Goal: Navigation & Orientation: Find specific page/section

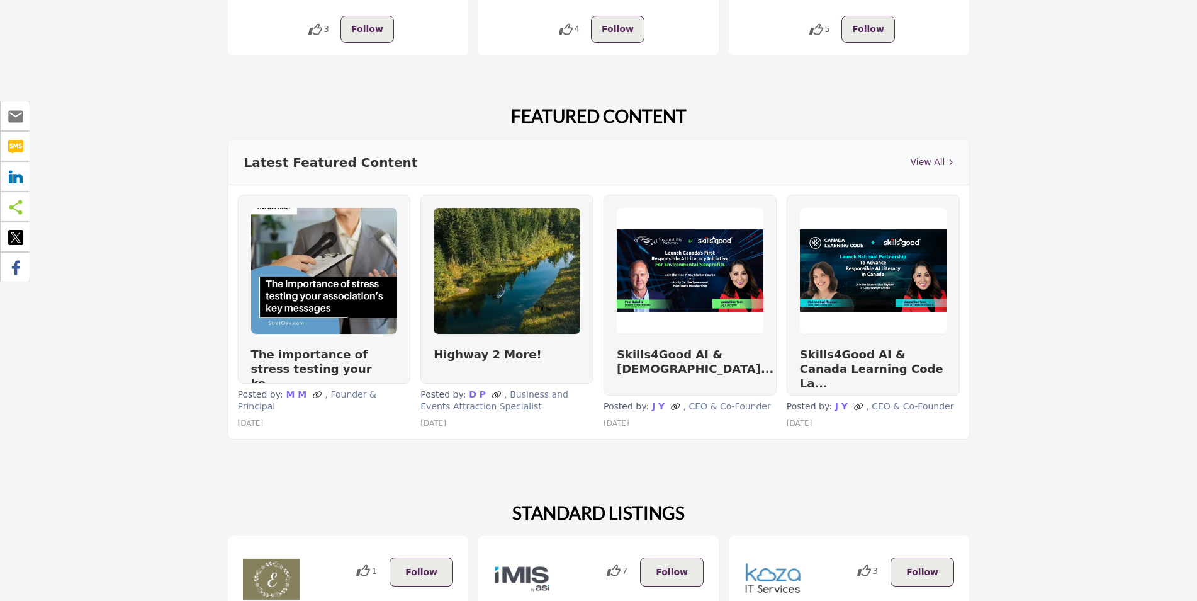
scroll to position [692, 0]
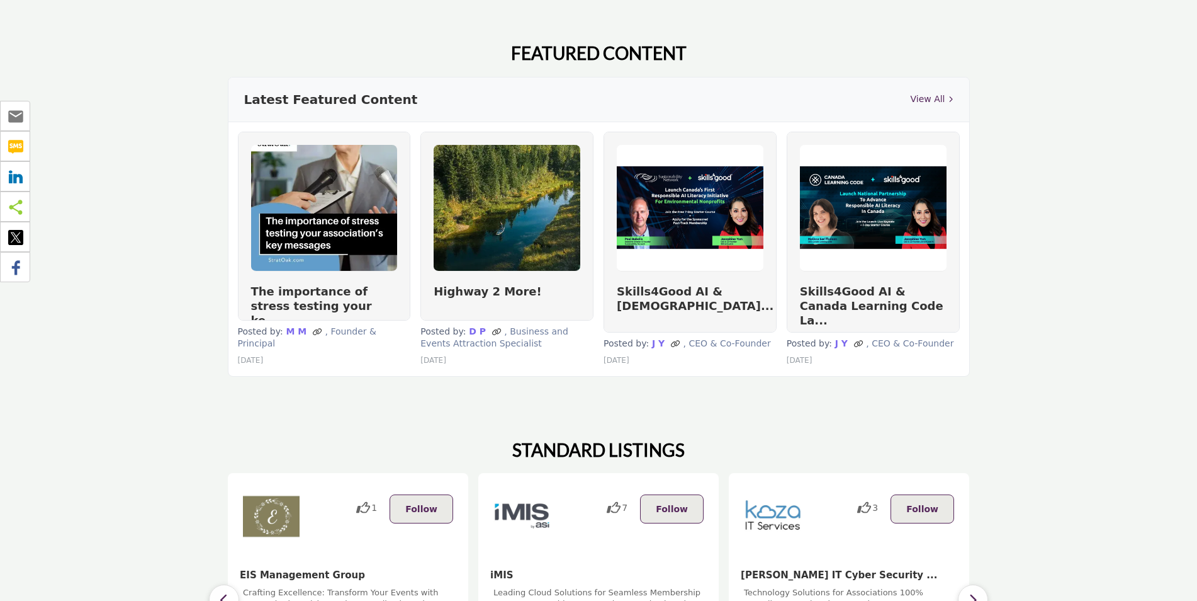
click at [923, 93] on link "View All" at bounding box center [931, 99] width 43 height 13
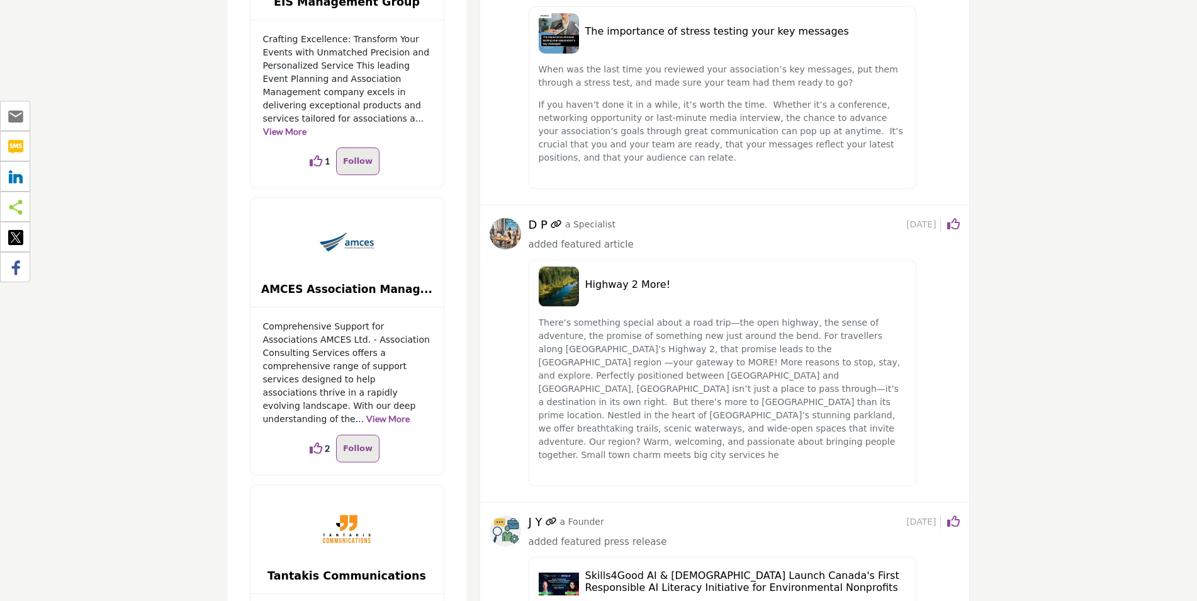
scroll to position [63, 0]
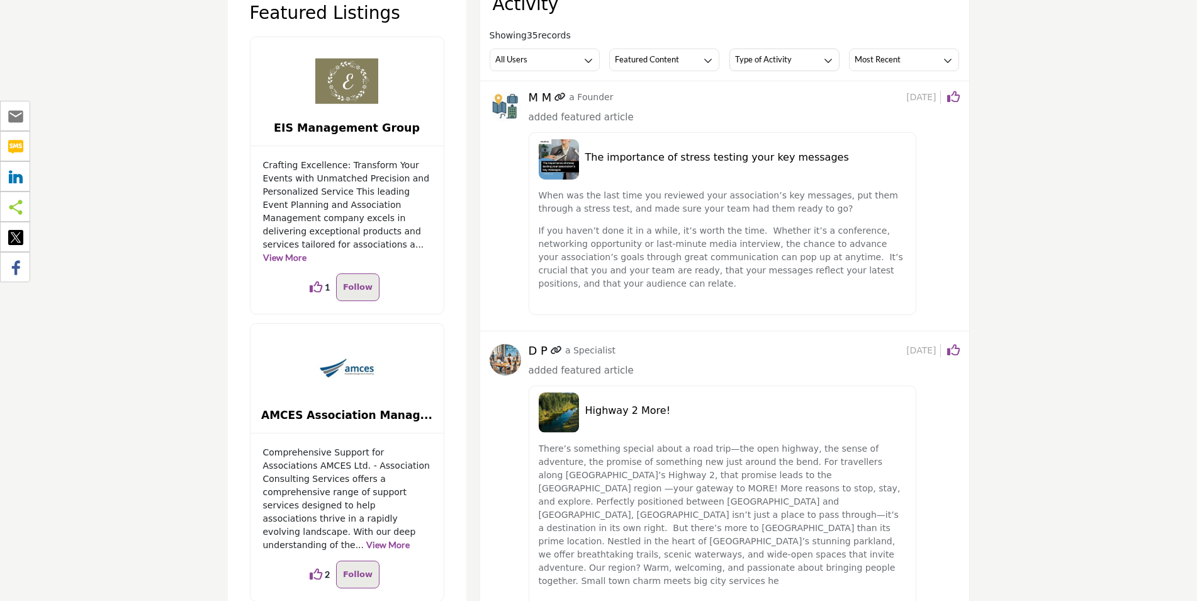
click at [307, 252] on link "View More" at bounding box center [284, 257] width 43 height 11
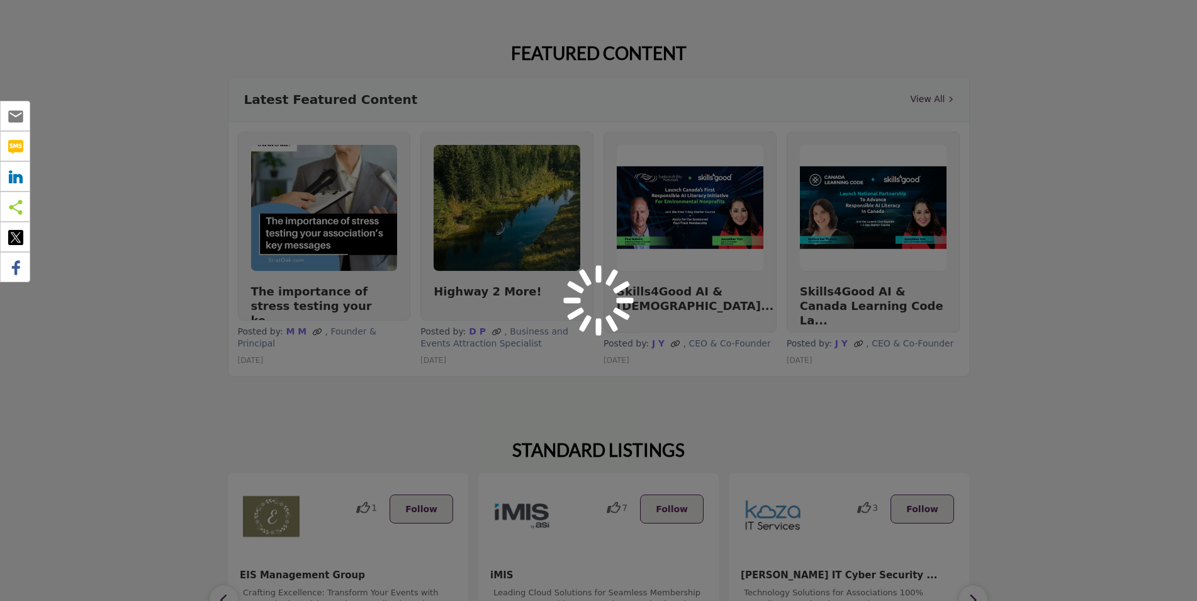
scroll to position [692, 0]
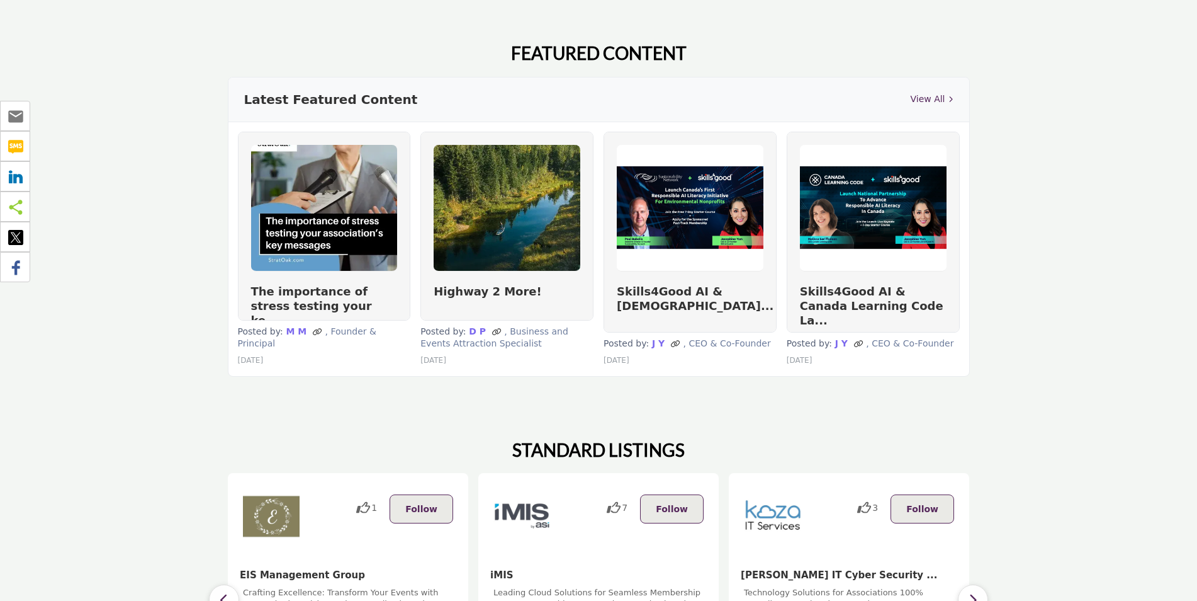
click at [915, 93] on link "View All" at bounding box center [931, 99] width 43 height 13
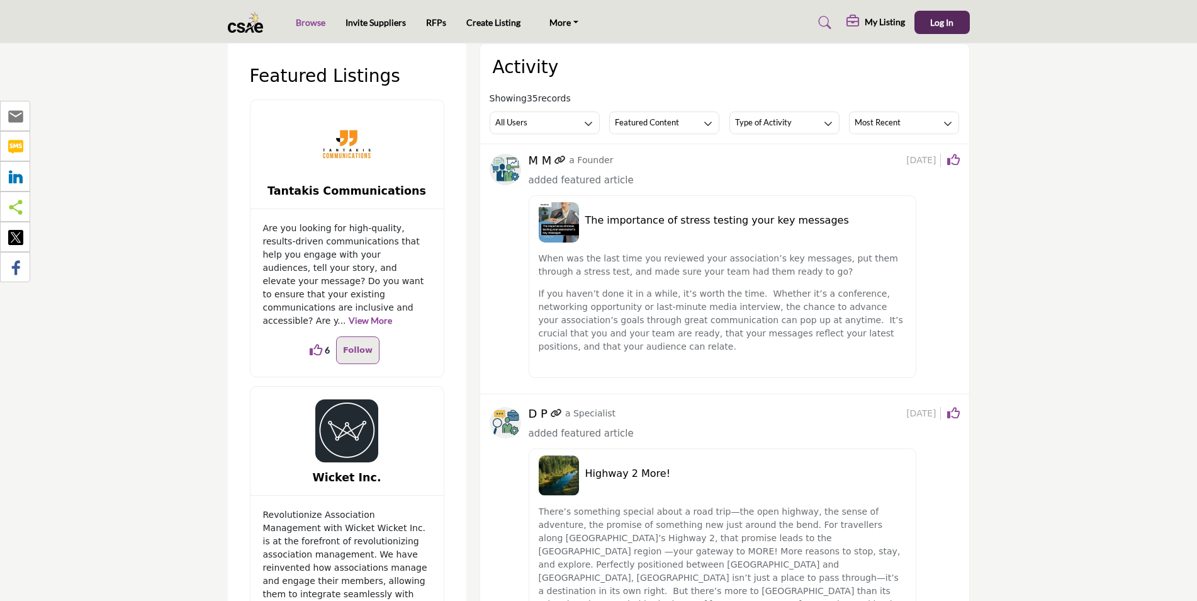
click at [317, 23] on link "Browse" at bounding box center [311, 22] width 30 height 11
